Goal: Information Seeking & Learning: Learn about a topic

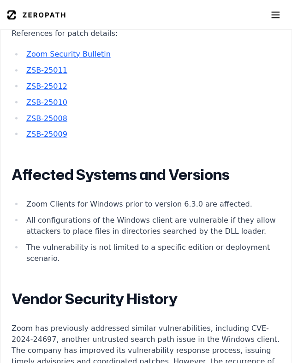
scroll to position [1244, 0]
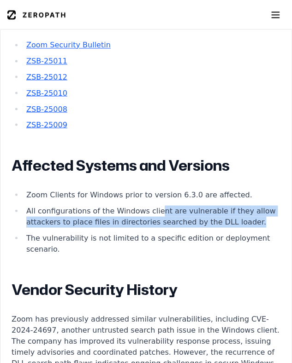
drag, startPoint x: 150, startPoint y: 170, endPoint x: 208, endPoint y: 182, distance: 59.5
click at [208, 205] on li "All configurations of the Windows client are vulnerable if they allow attackers…" at bounding box center [151, 216] width 257 height 22
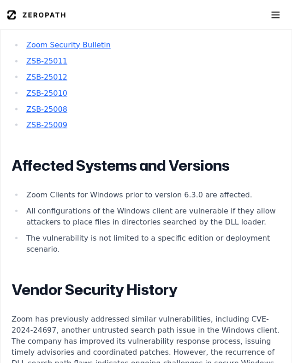
drag, startPoint x: 208, startPoint y: 182, endPoint x: 128, endPoint y: 195, distance: 81.6
click at [133, 233] on li "The vulnerability is not limited to a specific edition or deployment scenario." at bounding box center [151, 244] width 257 height 22
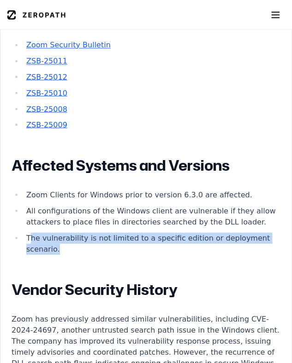
drag, startPoint x: 29, startPoint y: 195, endPoint x: 270, endPoint y: 197, distance: 241.4
click at [270, 233] on li "The vulnerability is not limited to a specific edition or deployment scenario." at bounding box center [151, 244] width 257 height 22
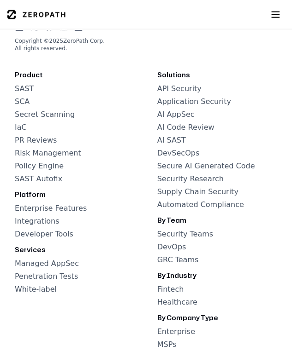
scroll to position [2349, 0]
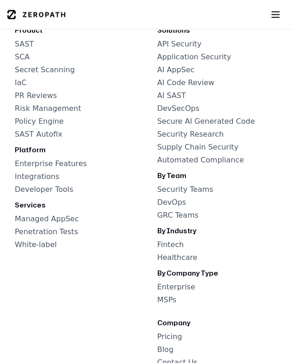
click at [108, 265] on div "Product SAST SCA Secret Scanning IaC PR Reviews Risk Management Policy Engine S…" at bounding box center [145, 273] width 277 height 503
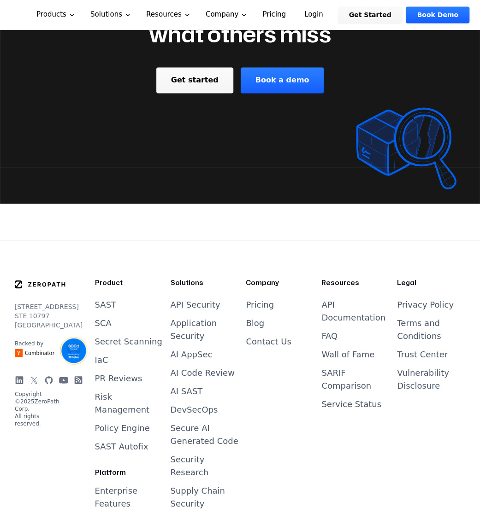
scroll to position [2013, 0]
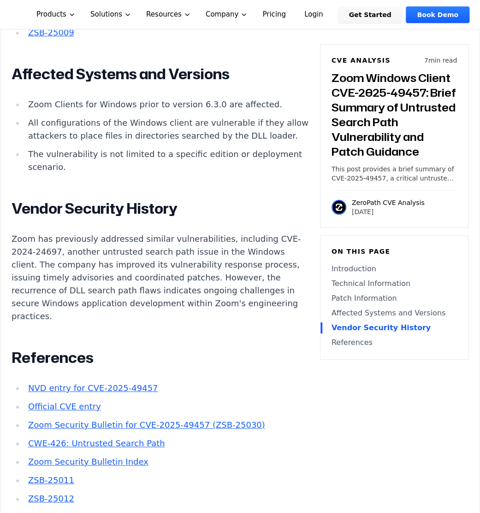
scroll to position [1322, 0]
